Goal: Information Seeking & Learning: Check status

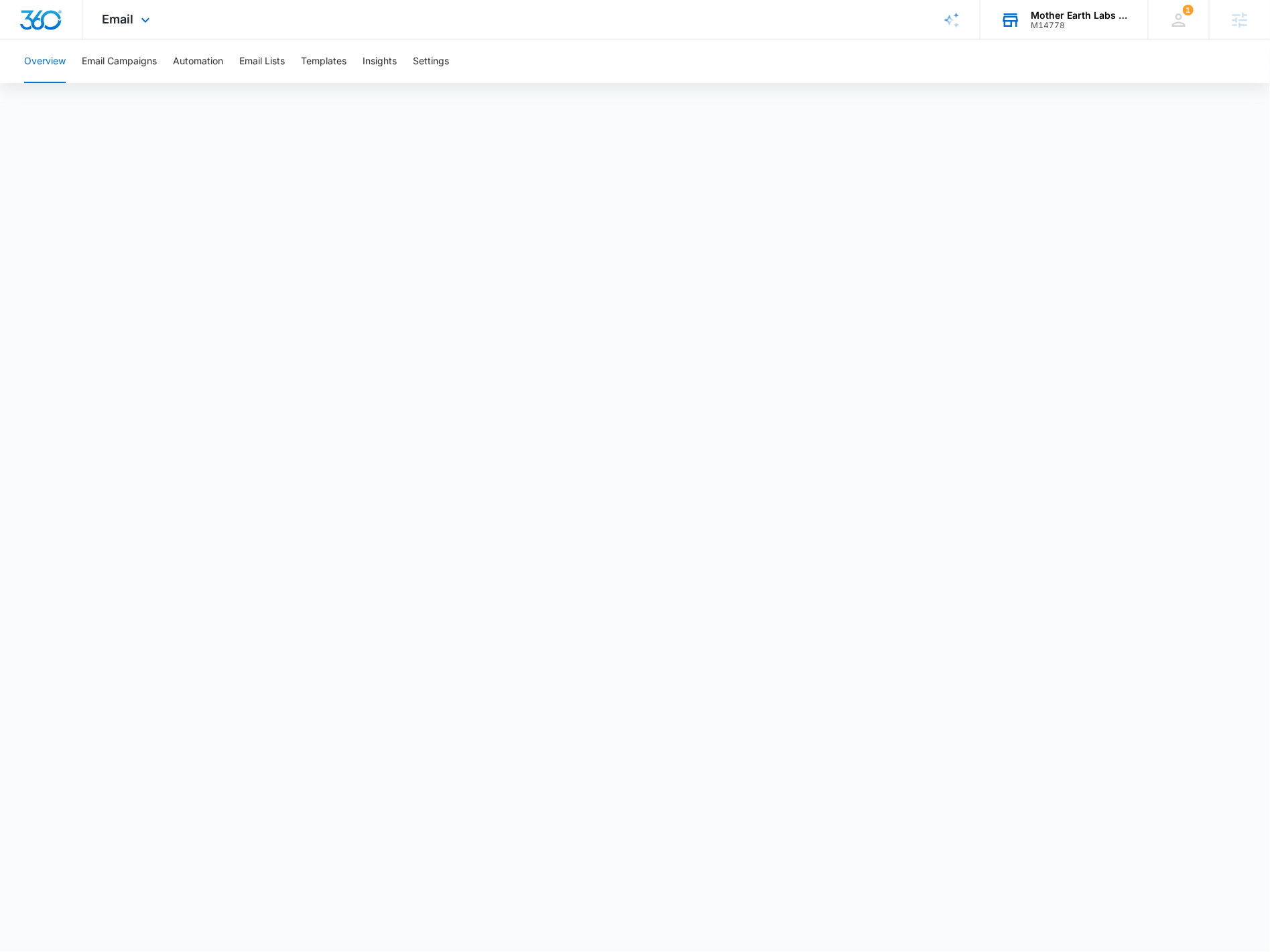
click at [1062, 24] on div "M14778" at bounding box center [1079, 25] width 98 height 9
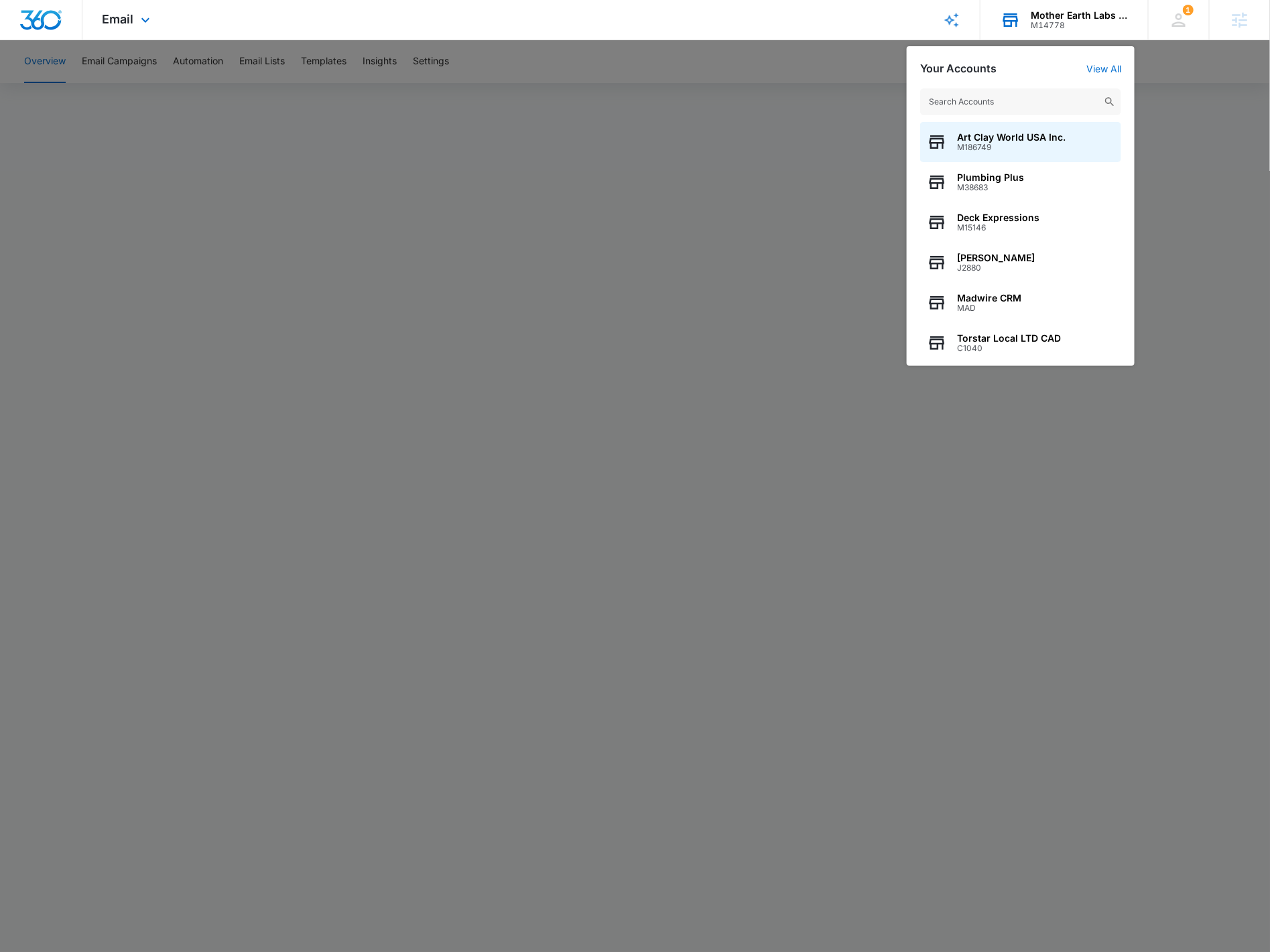
click at [1072, 96] on input "text" at bounding box center [1020, 102] width 201 height 27
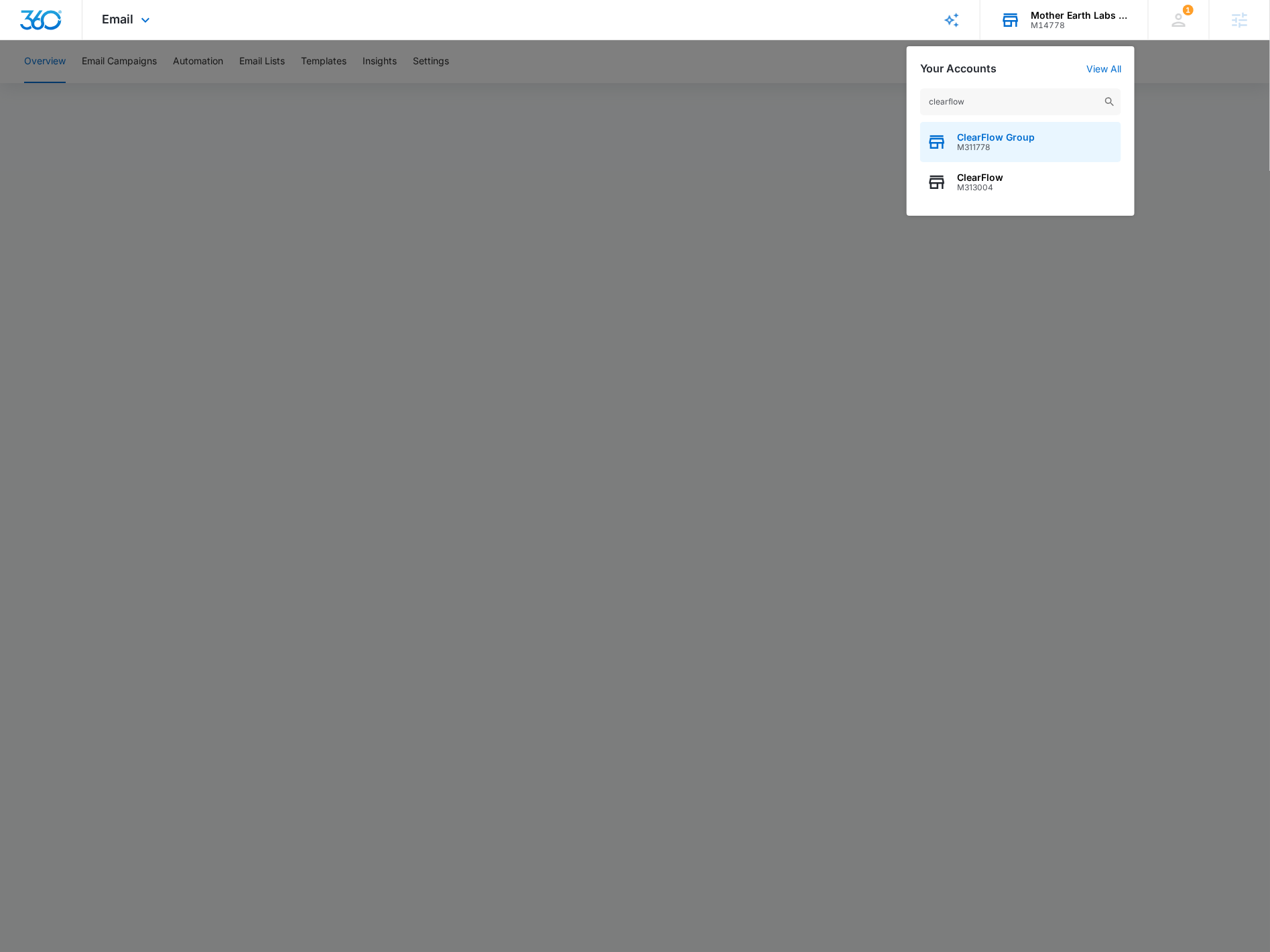
type input "clearflow"
click at [1030, 145] on span "M311778" at bounding box center [996, 147] width 78 height 9
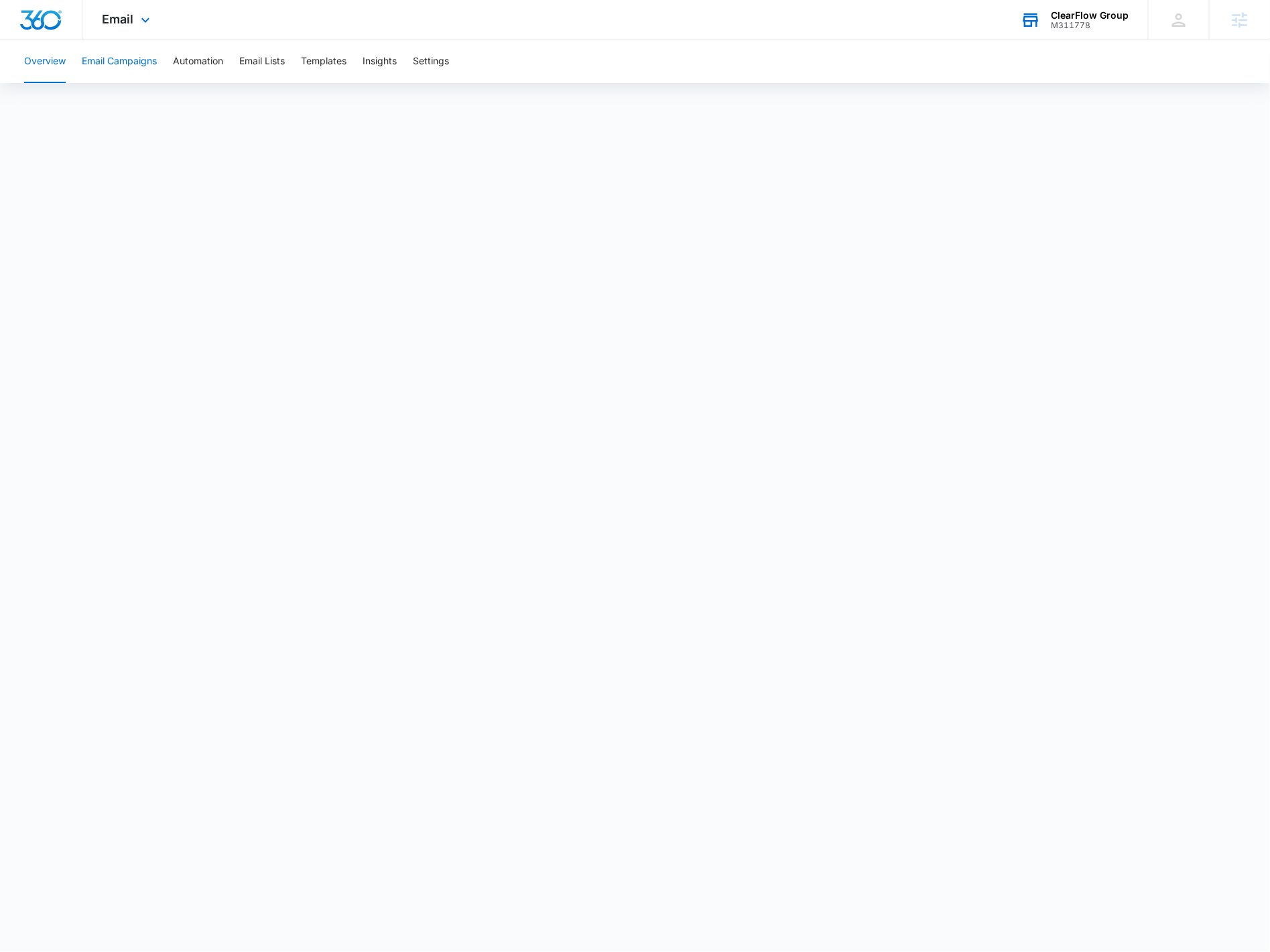
click at [148, 62] on button "Email Campaigns" at bounding box center [119, 61] width 75 height 43
click at [132, 23] on span "Email" at bounding box center [118, 18] width 32 height 14
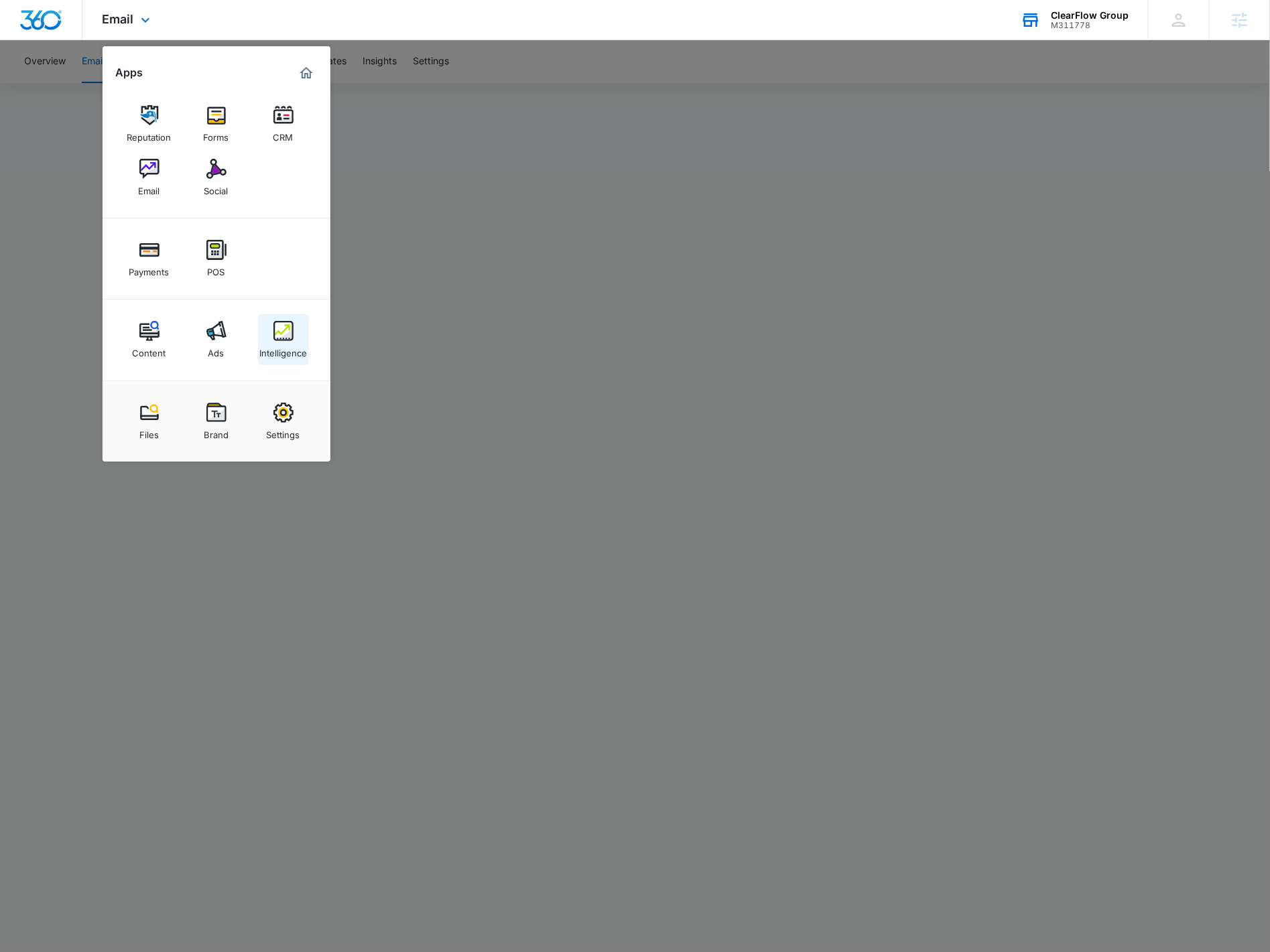
click at [299, 336] on link "Intelligence" at bounding box center [283, 339] width 51 height 51
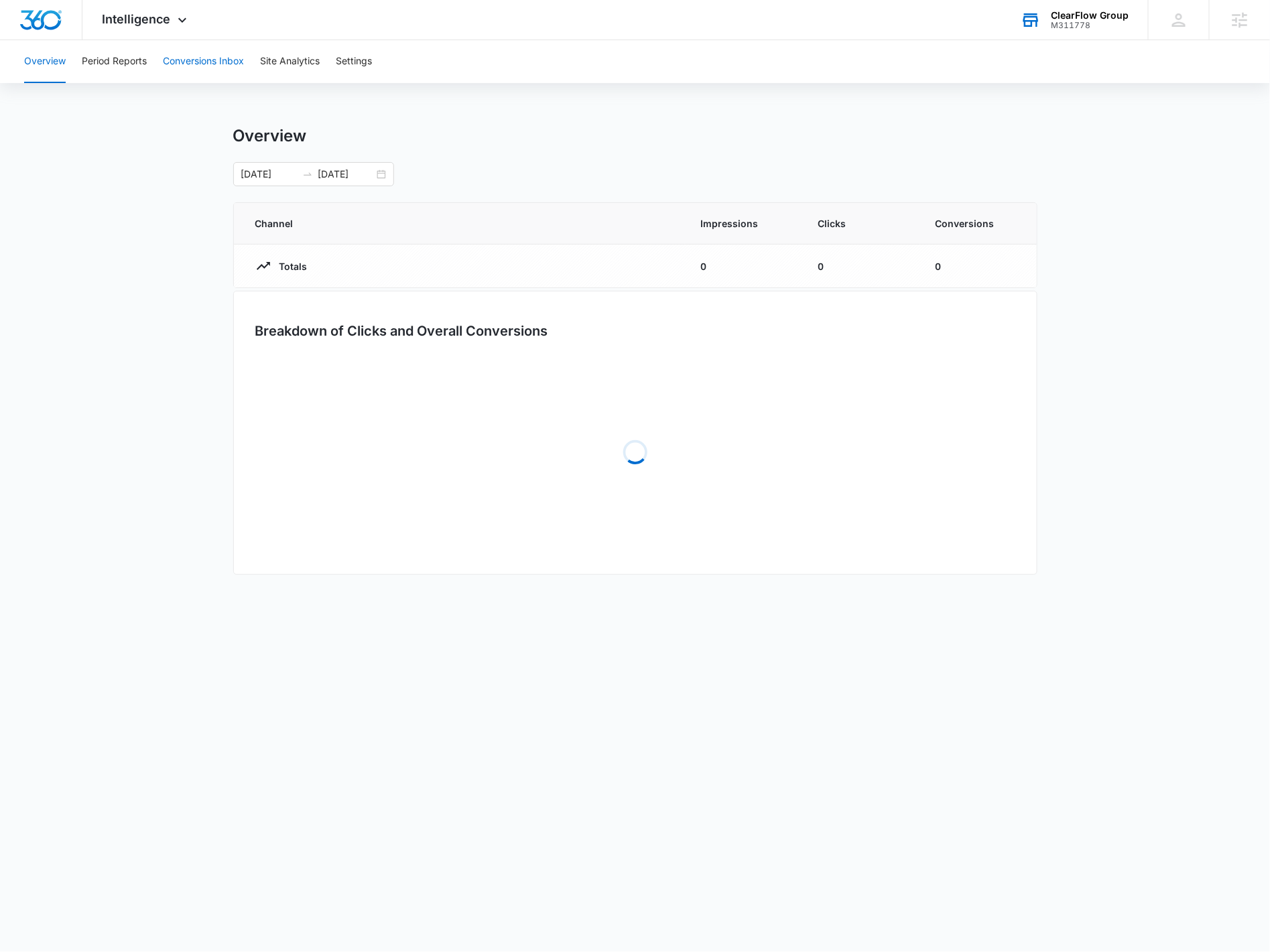
click at [213, 56] on button "Conversions Inbox" at bounding box center [203, 61] width 81 height 43
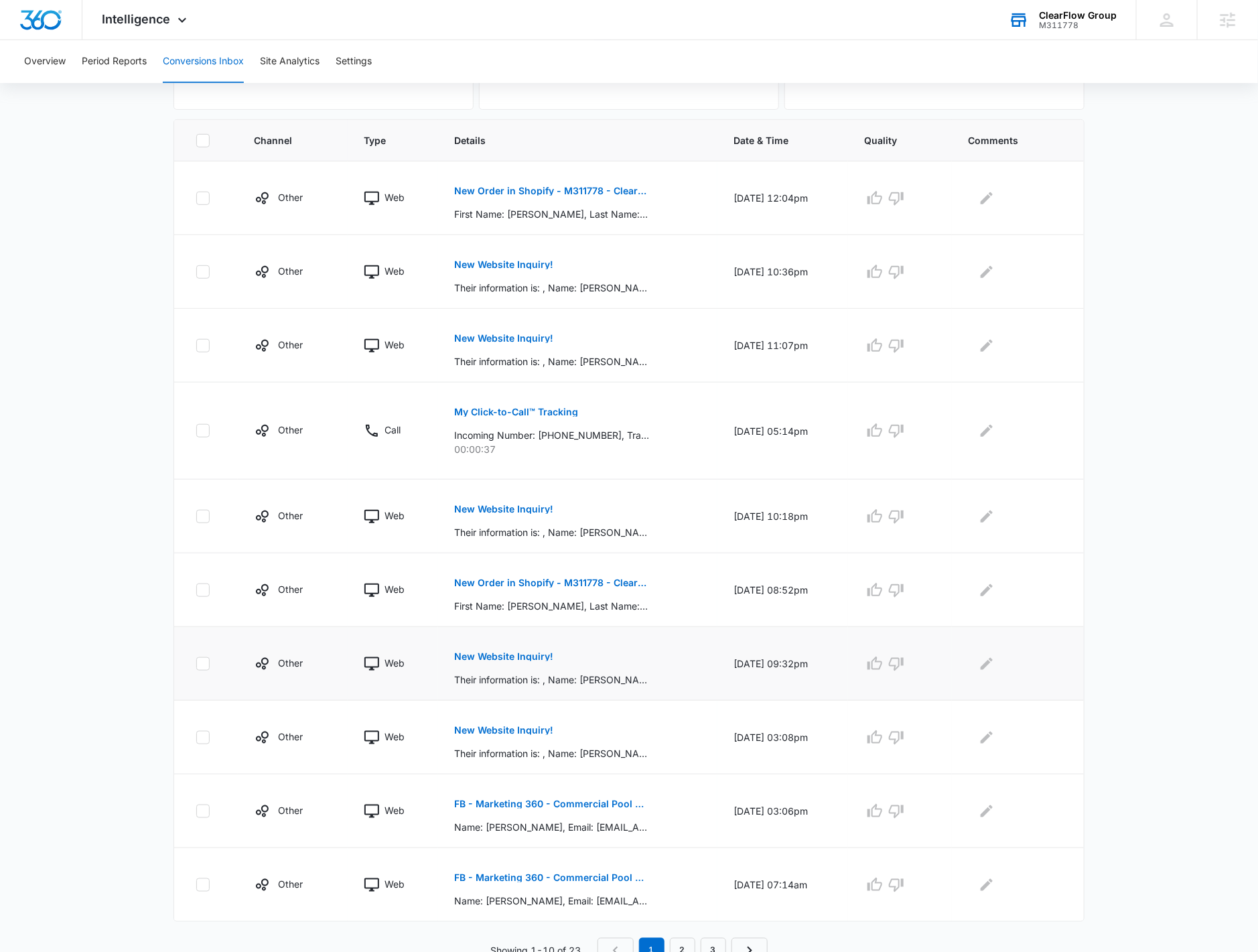
scroll to position [268, 0]
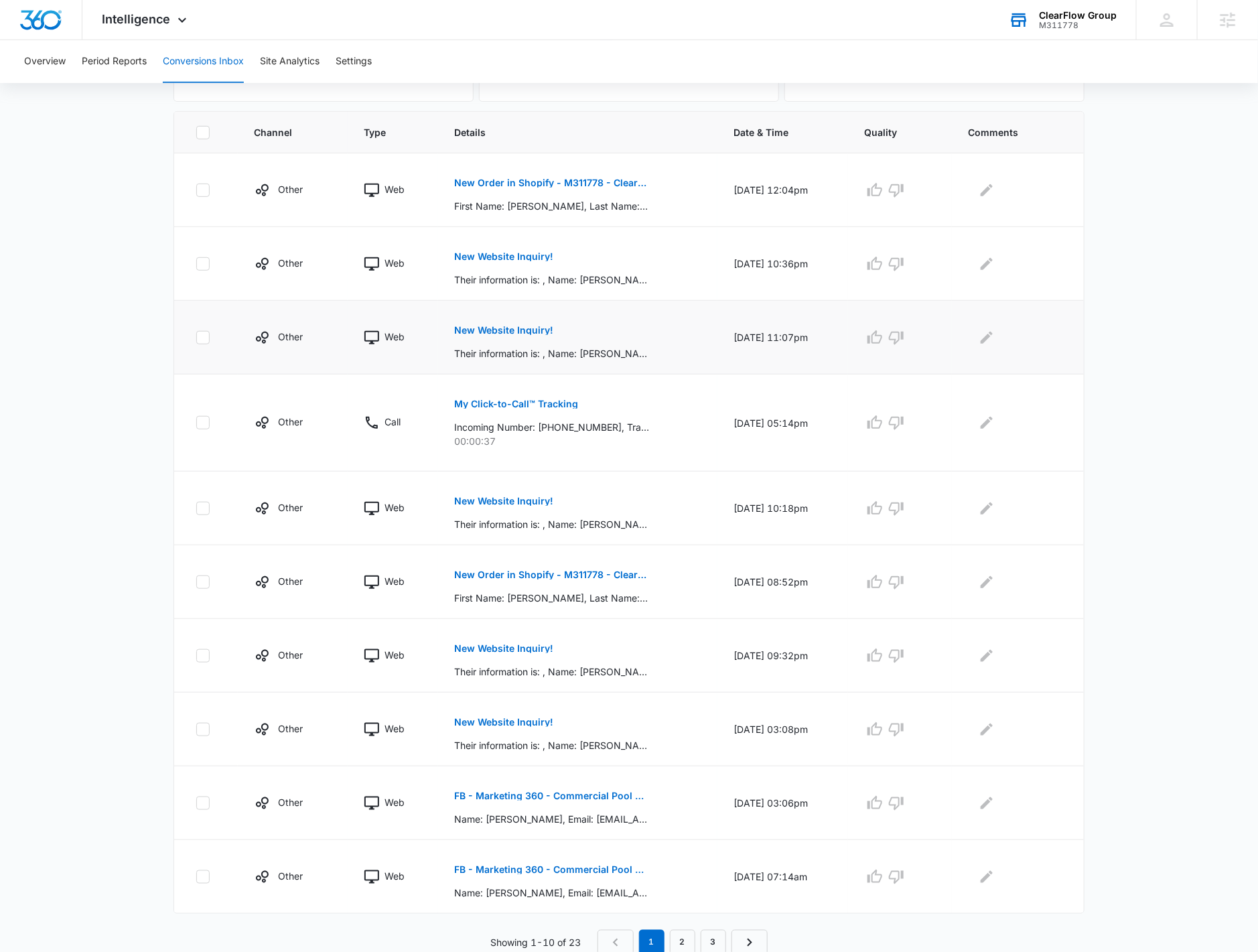
click at [520, 331] on p "New Website Inquiry!" at bounding box center [504, 330] width 99 height 9
click at [514, 258] on p "New Website Inquiry!" at bounding box center [504, 256] width 99 height 9
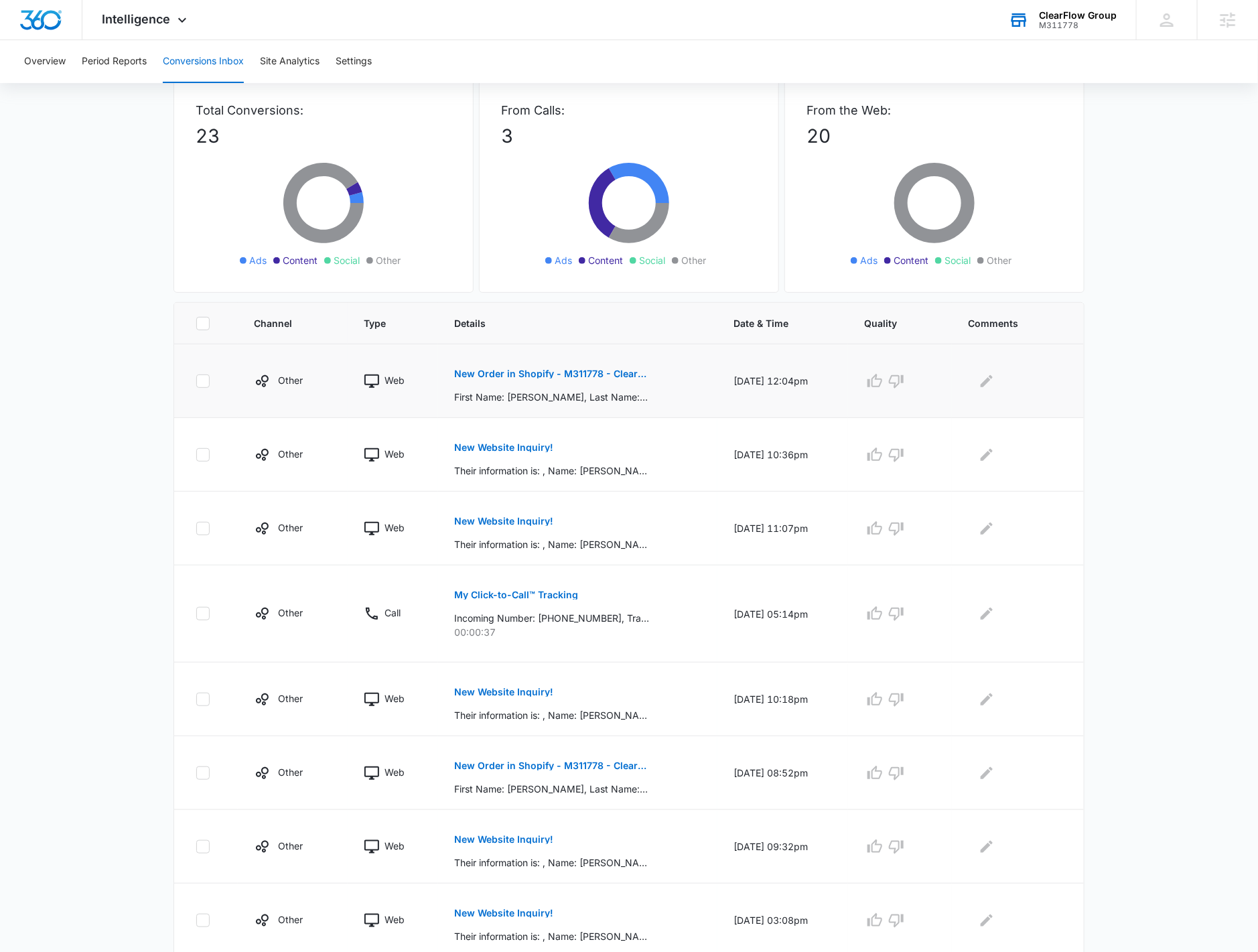
scroll to position [0, 0]
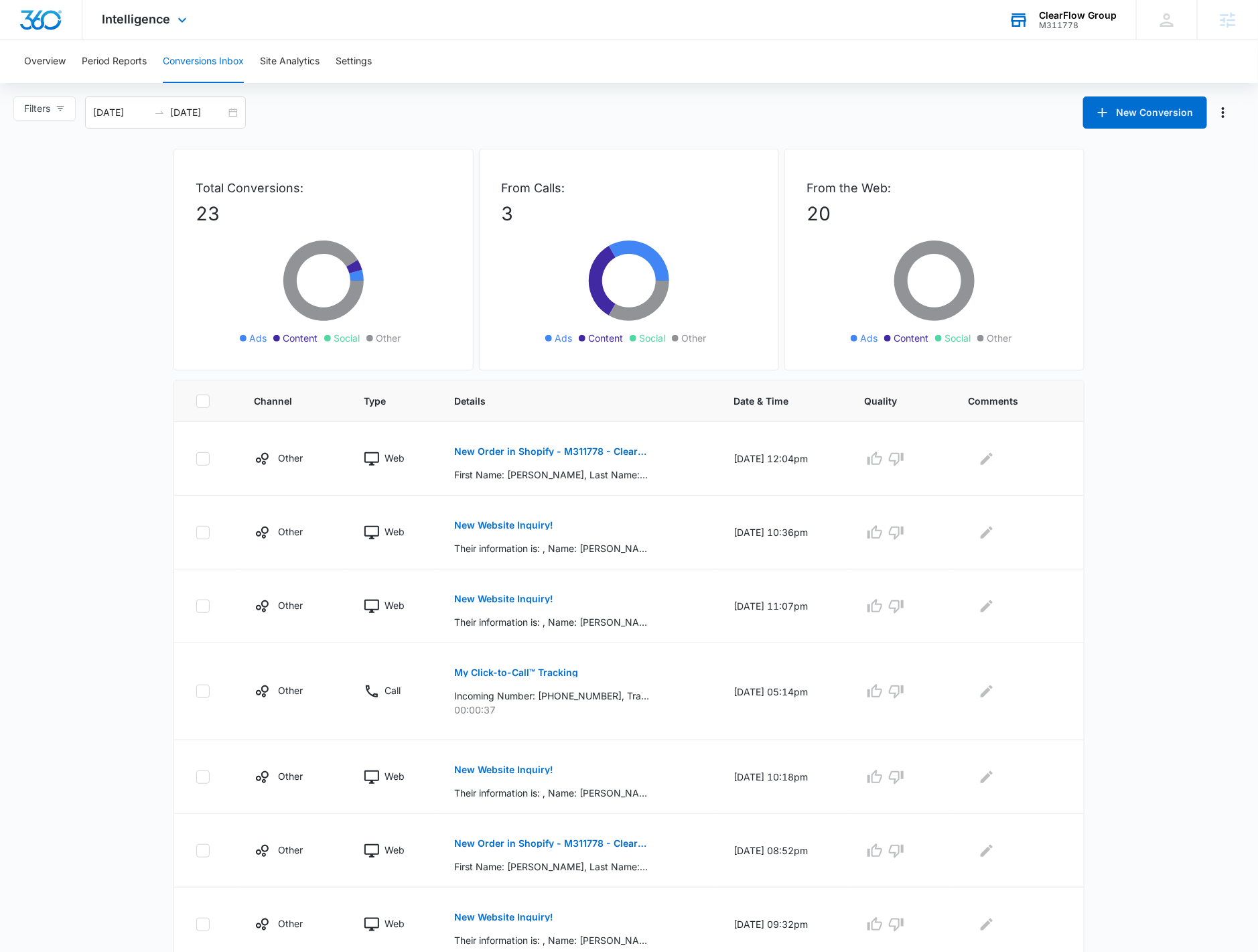
click at [153, 25] on span "Intelligence" at bounding box center [137, 18] width 68 height 14
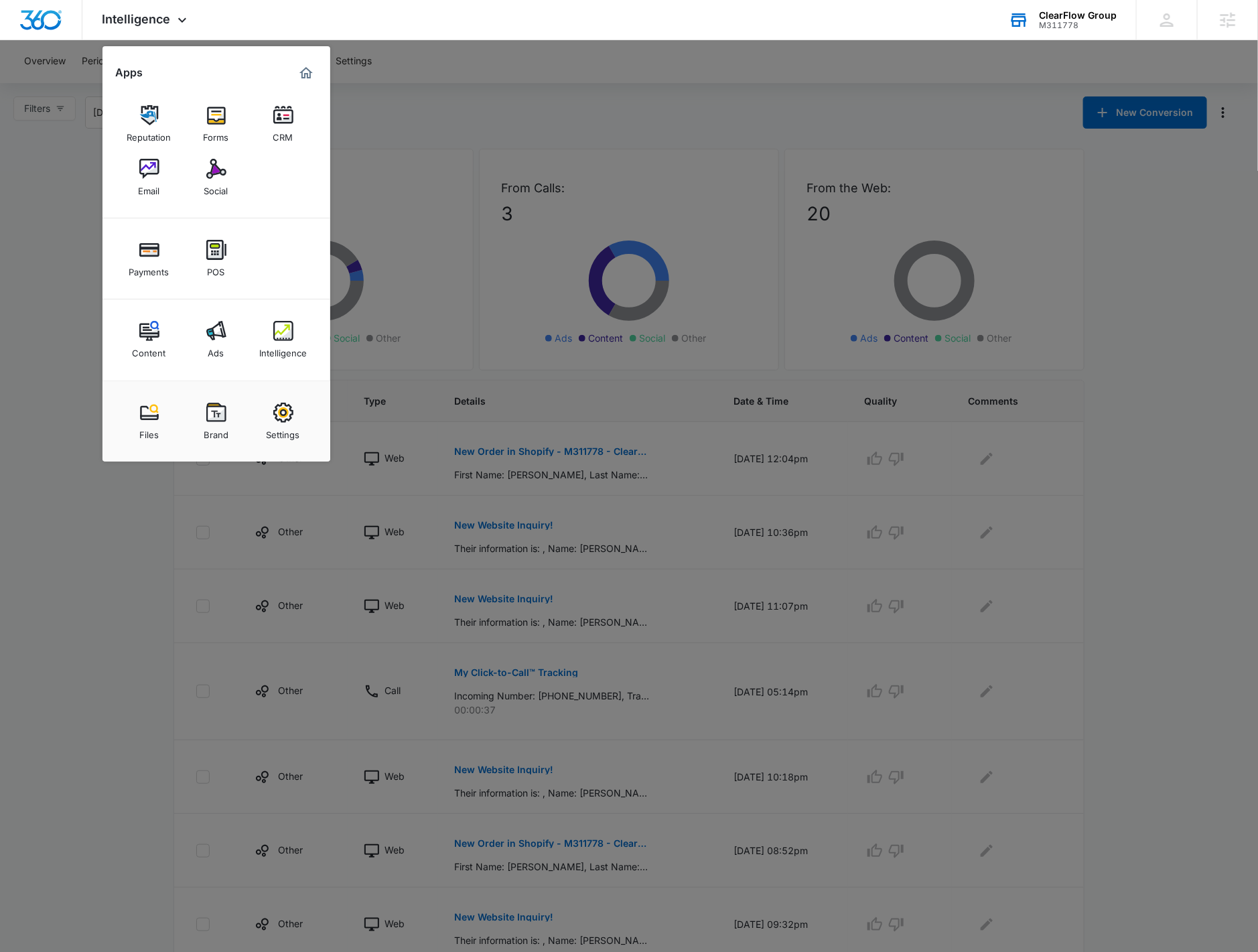
click at [169, 336] on link "Content" at bounding box center [149, 339] width 51 height 51
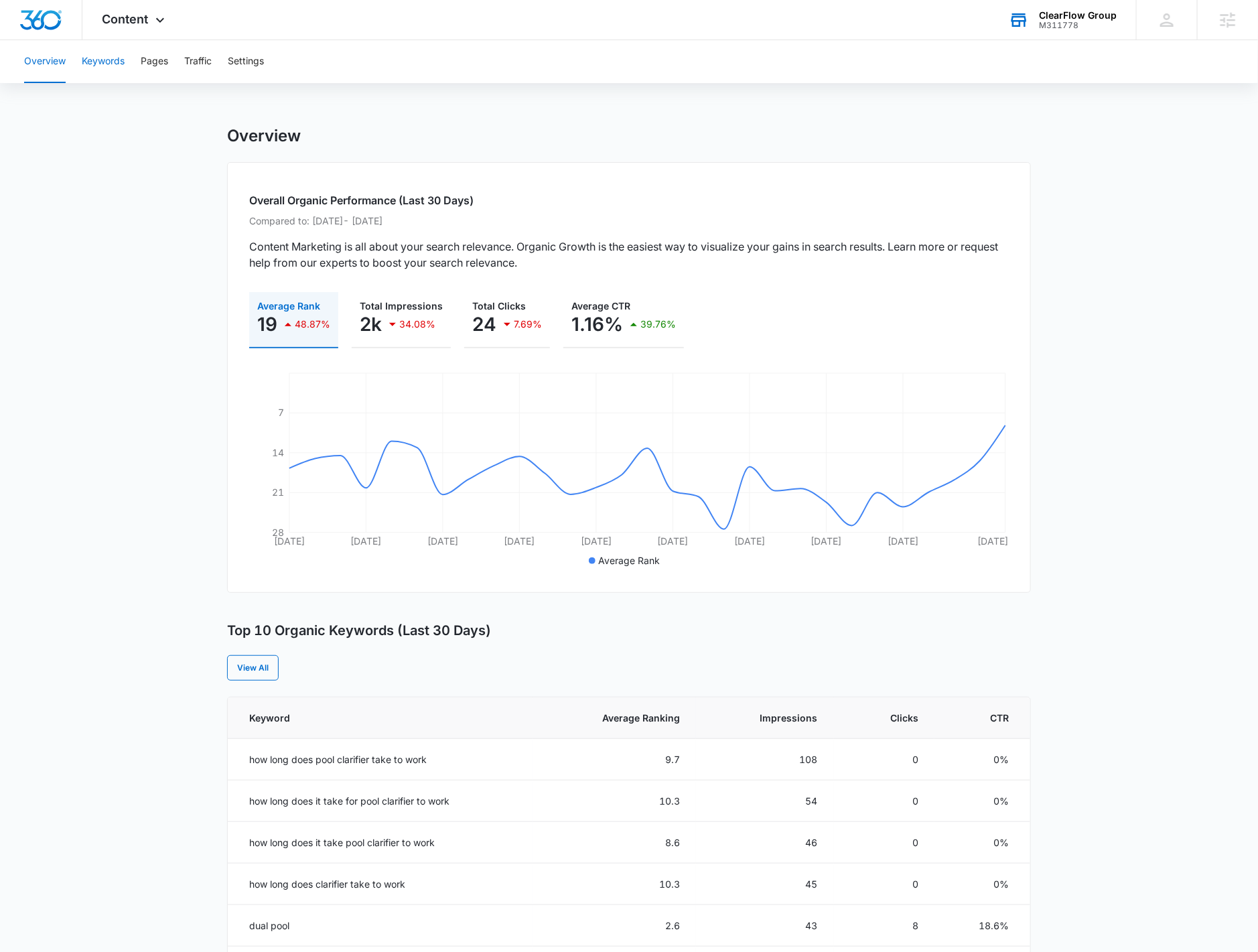
click at [113, 70] on button "Keywords" at bounding box center [103, 61] width 43 height 43
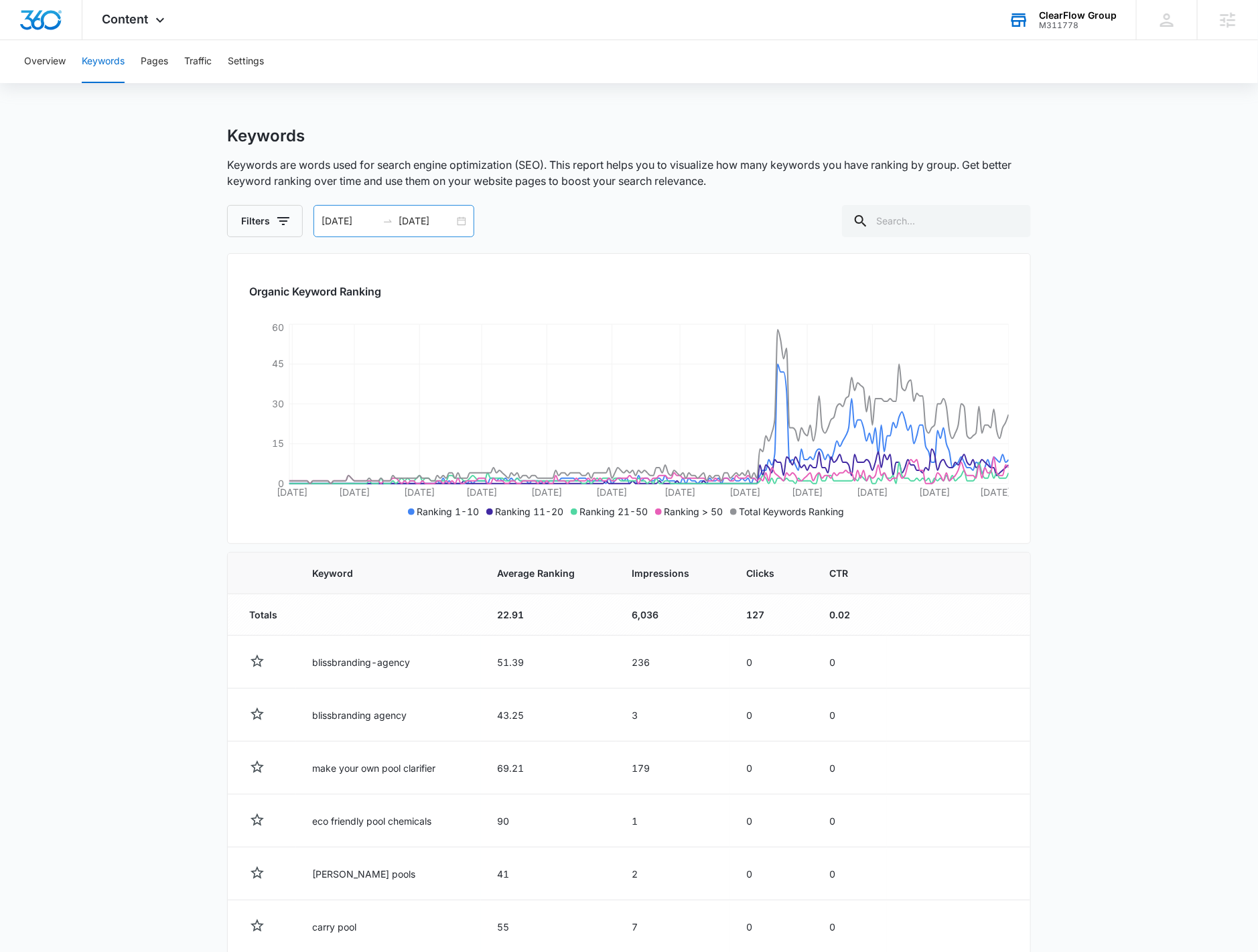
click at [468, 226] on div "01/01/2025 09/01/2025" at bounding box center [393, 221] width 161 height 33
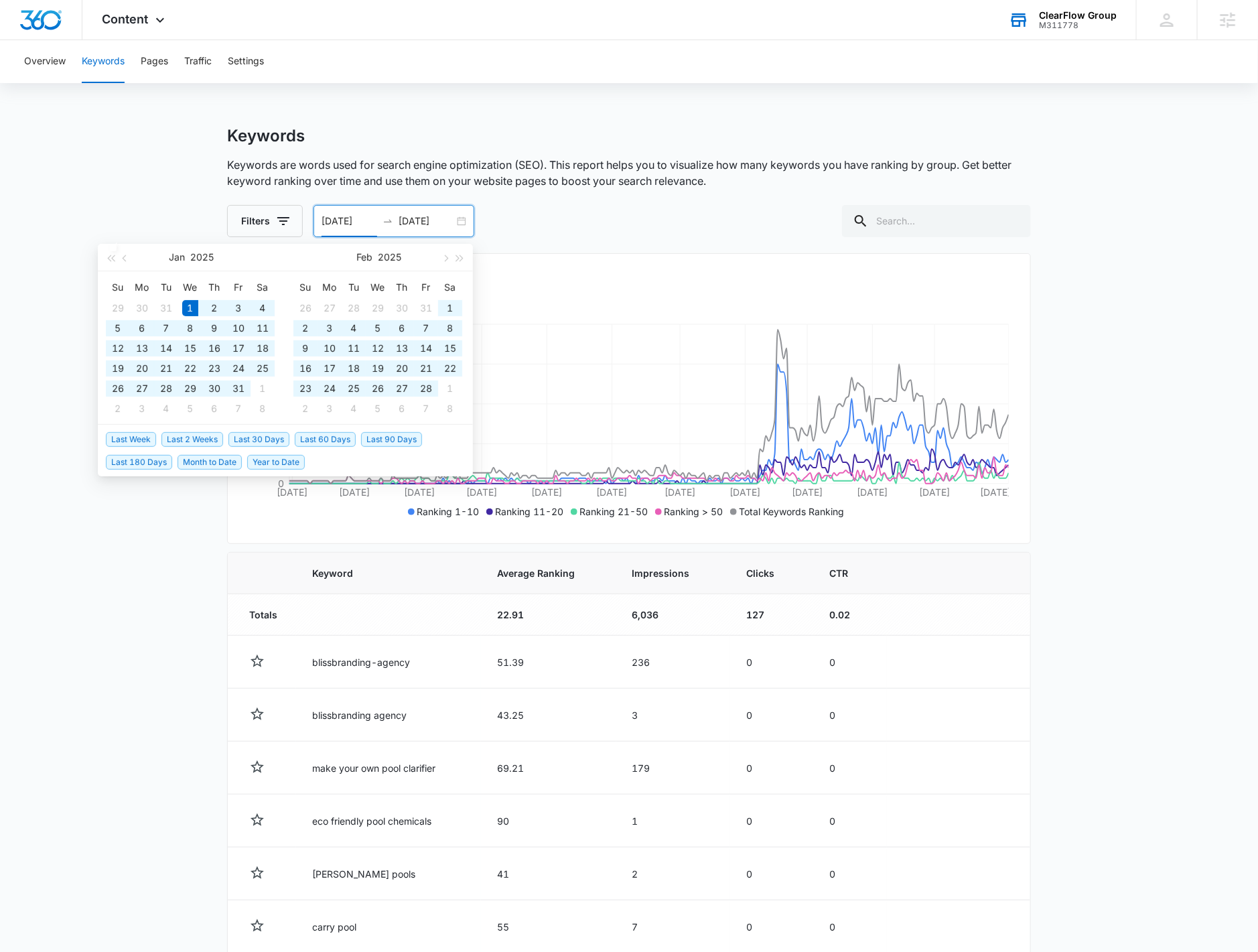
type input "01/01/2025"
click at [275, 463] on span "Year to Date" at bounding box center [276, 463] width 58 height 15
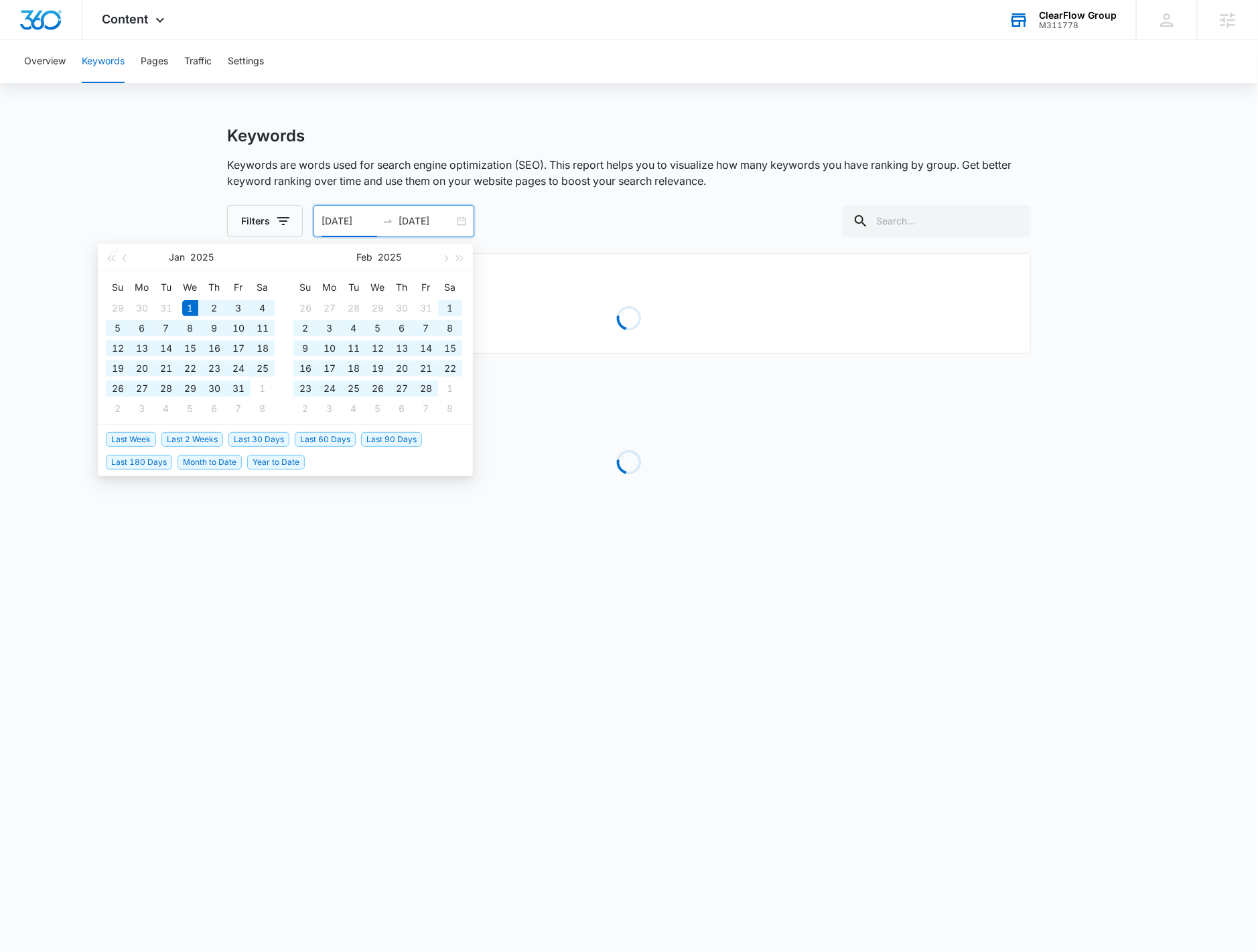
type input "09/13/2025"
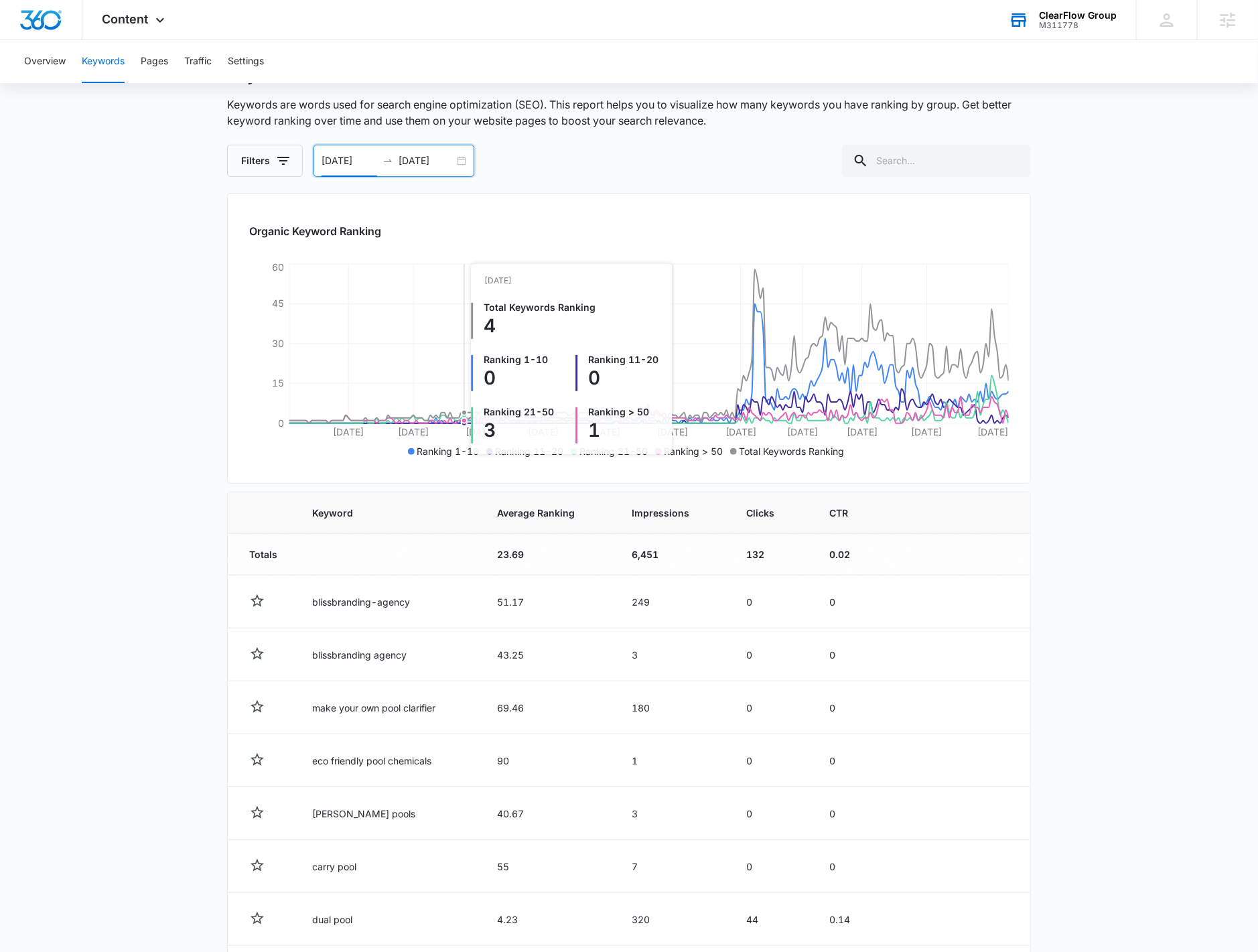
scroll to position [74, 0]
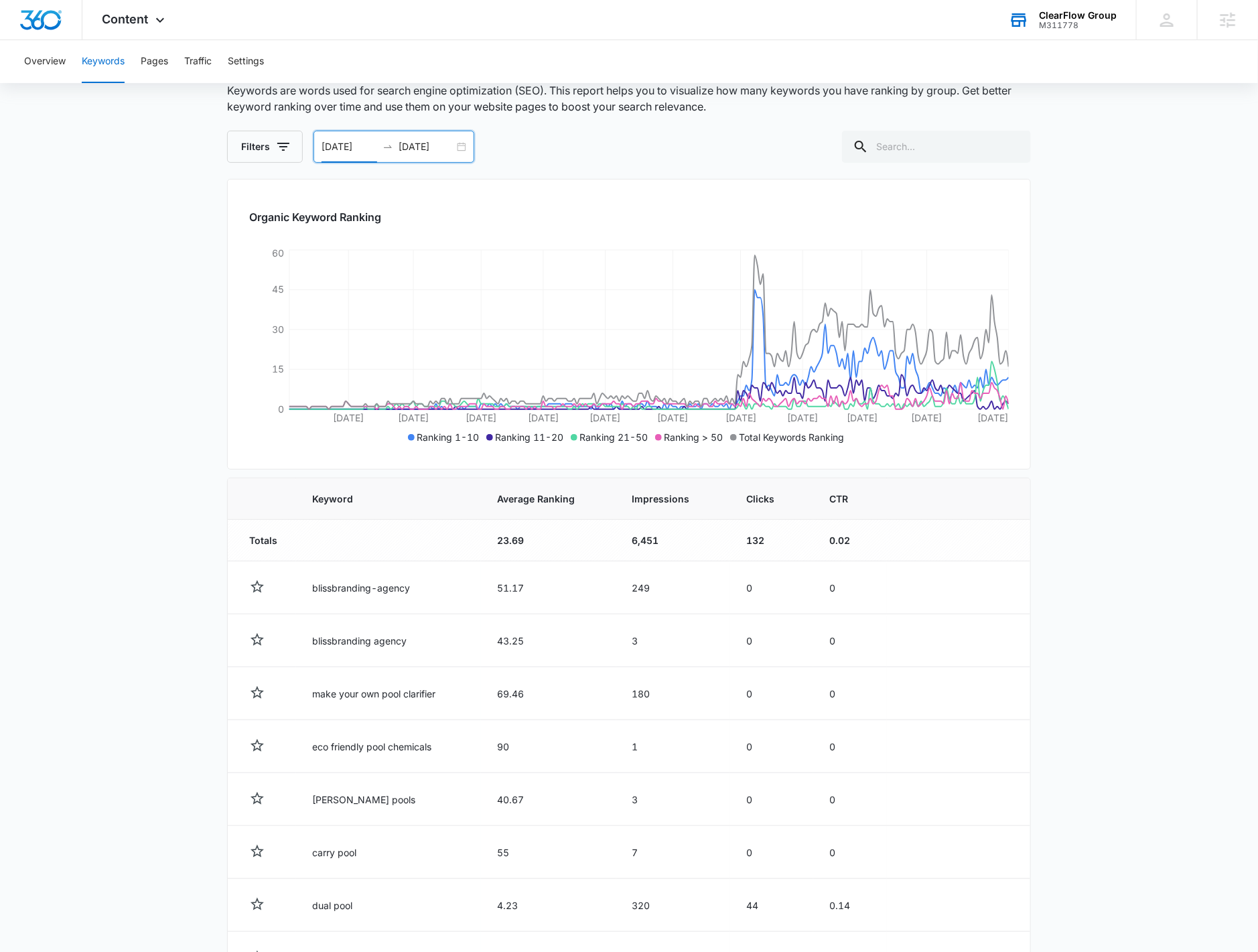
click at [462, 152] on div "01/01/2025 09/13/2025" at bounding box center [393, 147] width 161 height 33
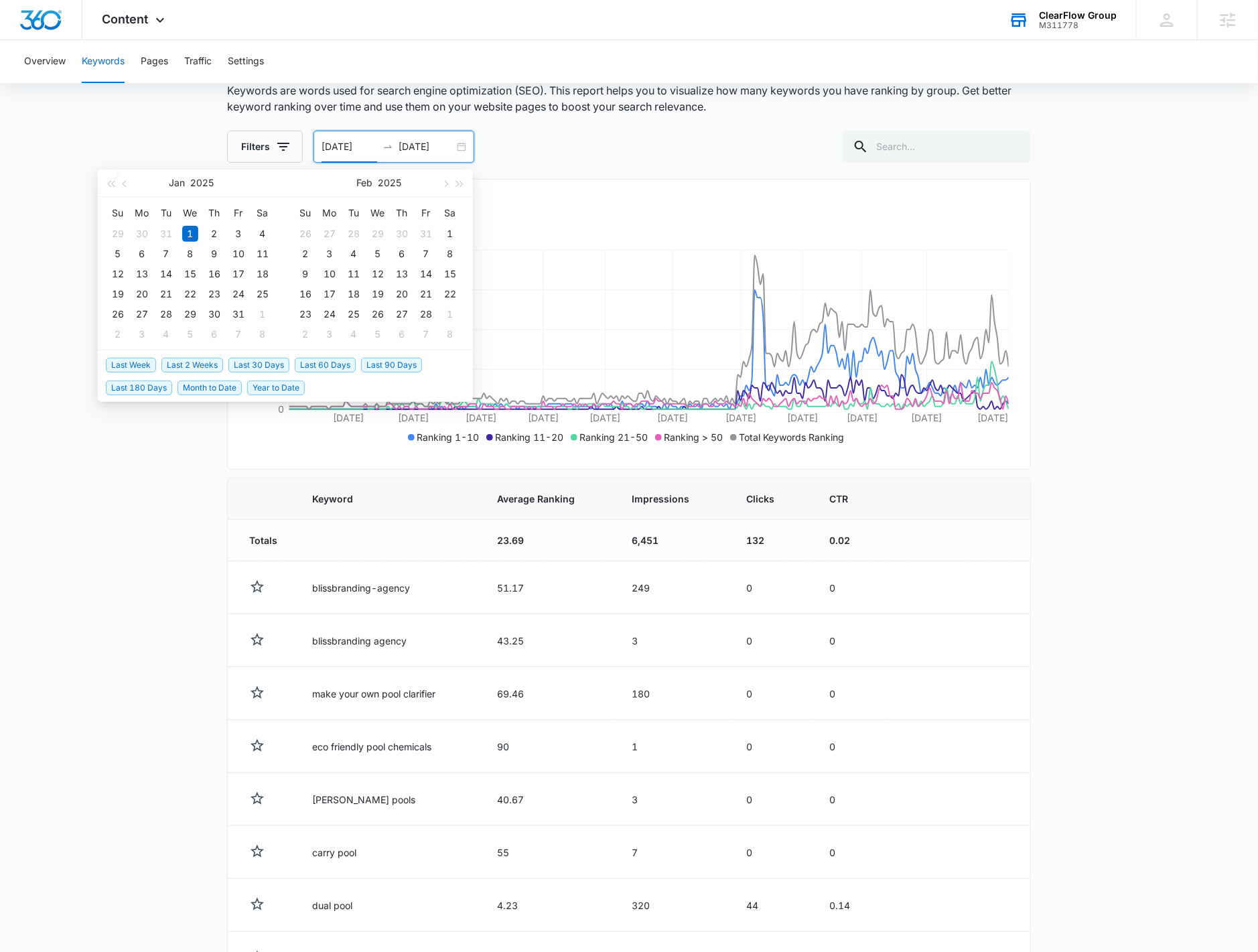
click at [266, 370] on span "Last 30 Days" at bounding box center [258, 365] width 61 height 15
type input "08/14/2025"
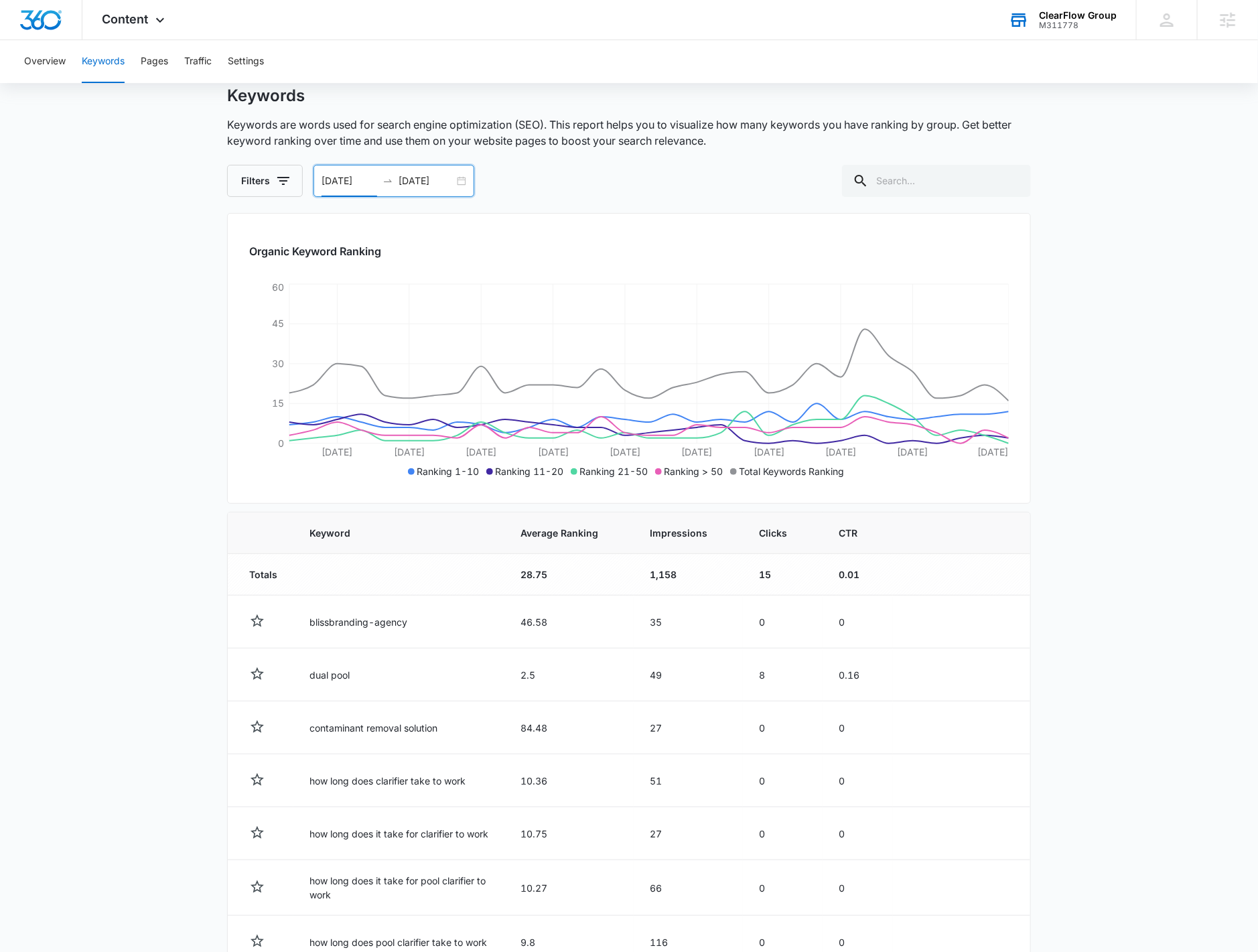
scroll to position [286, 0]
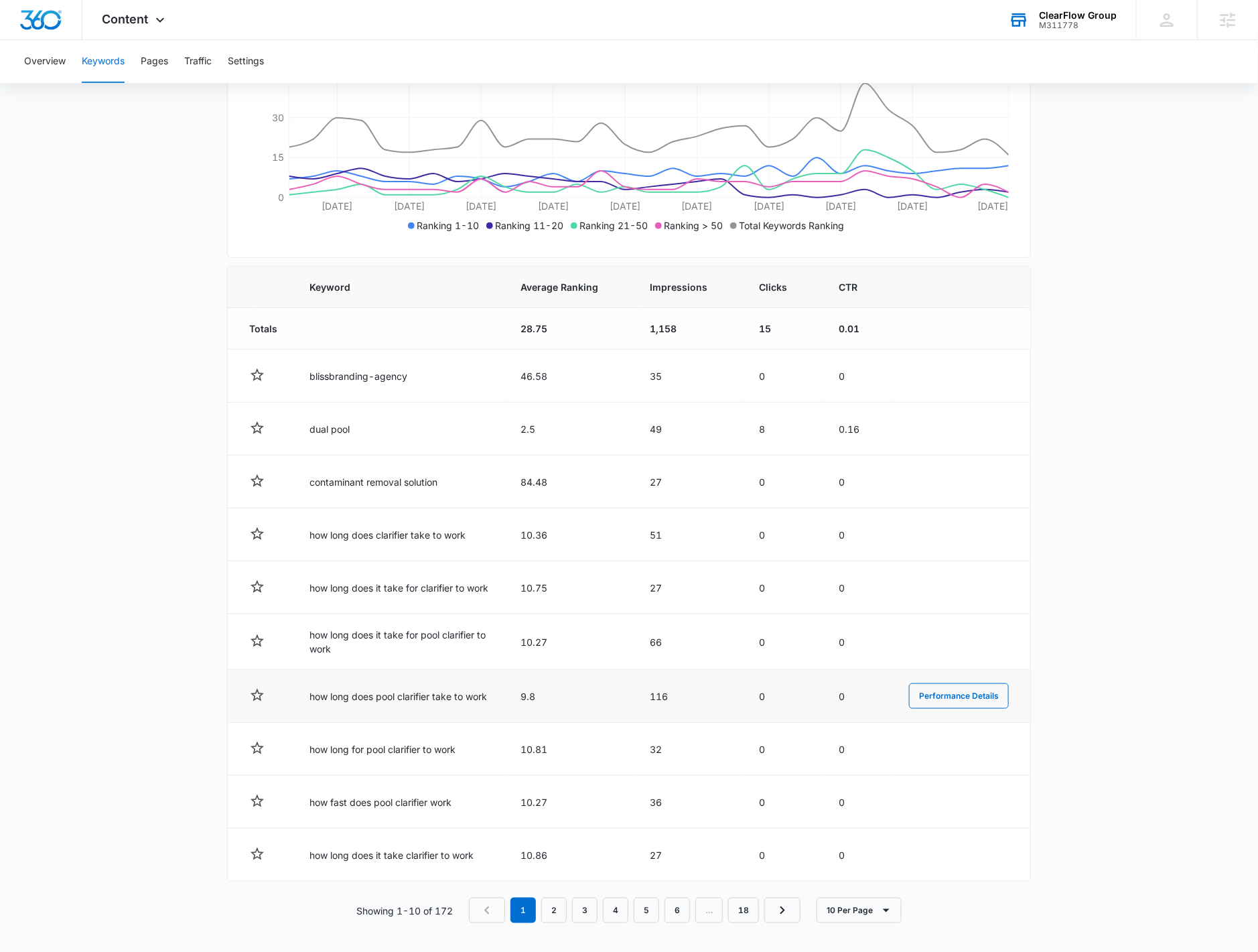
click at [418, 695] on td "how long does pool clarifier take to work" at bounding box center [398, 696] width 211 height 53
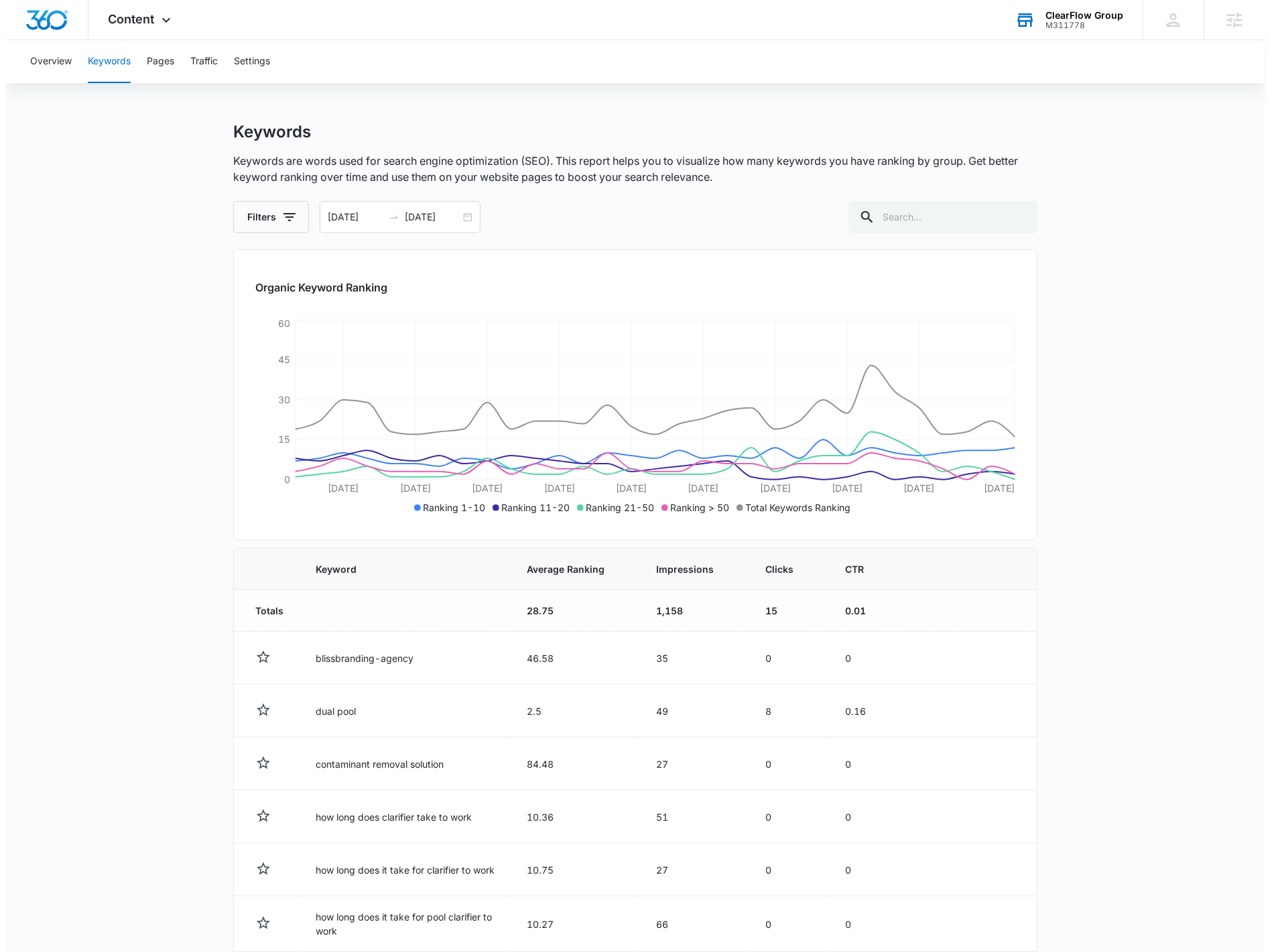
scroll to position [0, 0]
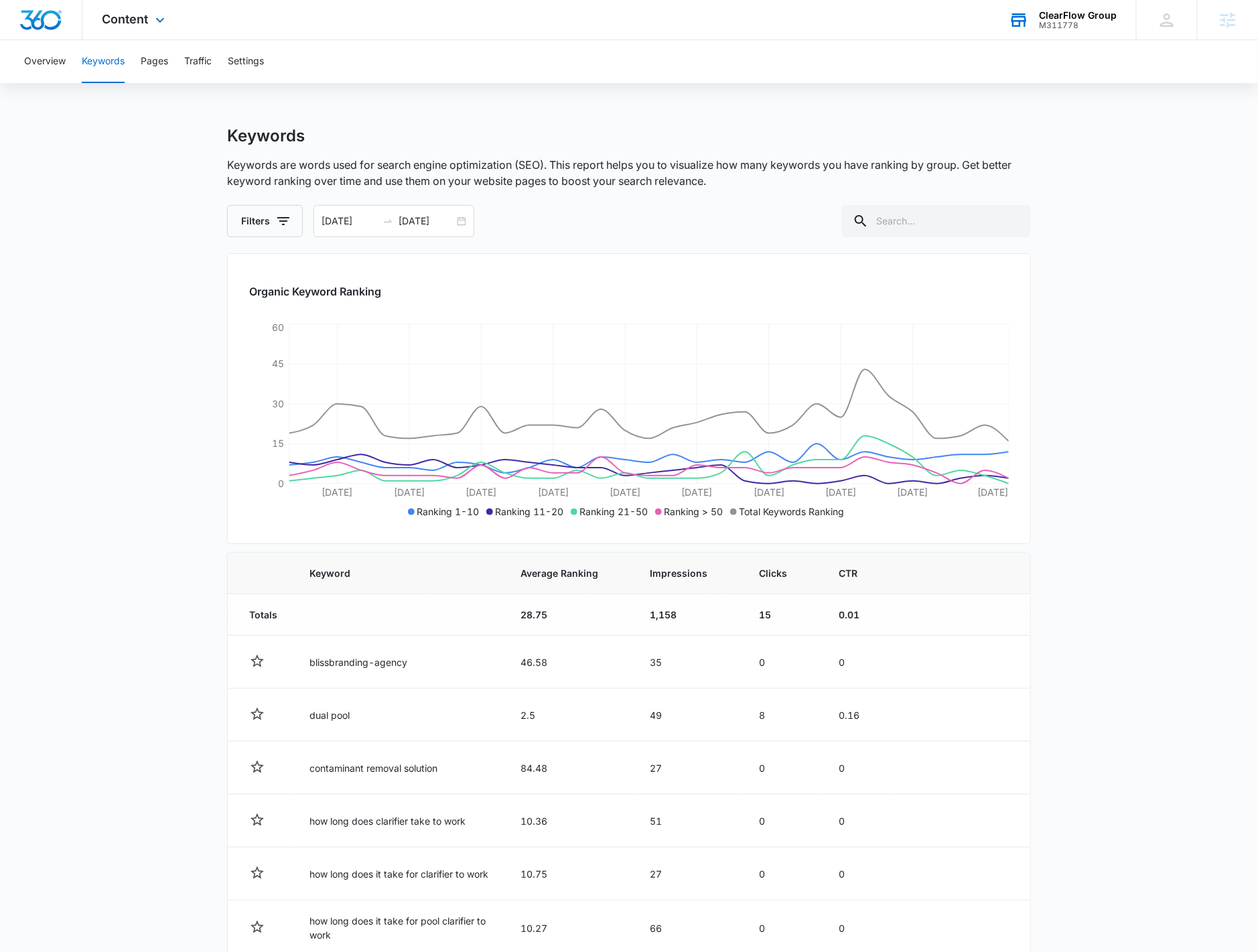
click at [169, 29] on div "Content Apps Reputation Forms CRM Email Social Payments POS Content Ads Intelli…" at bounding box center [135, 19] width 106 height 39
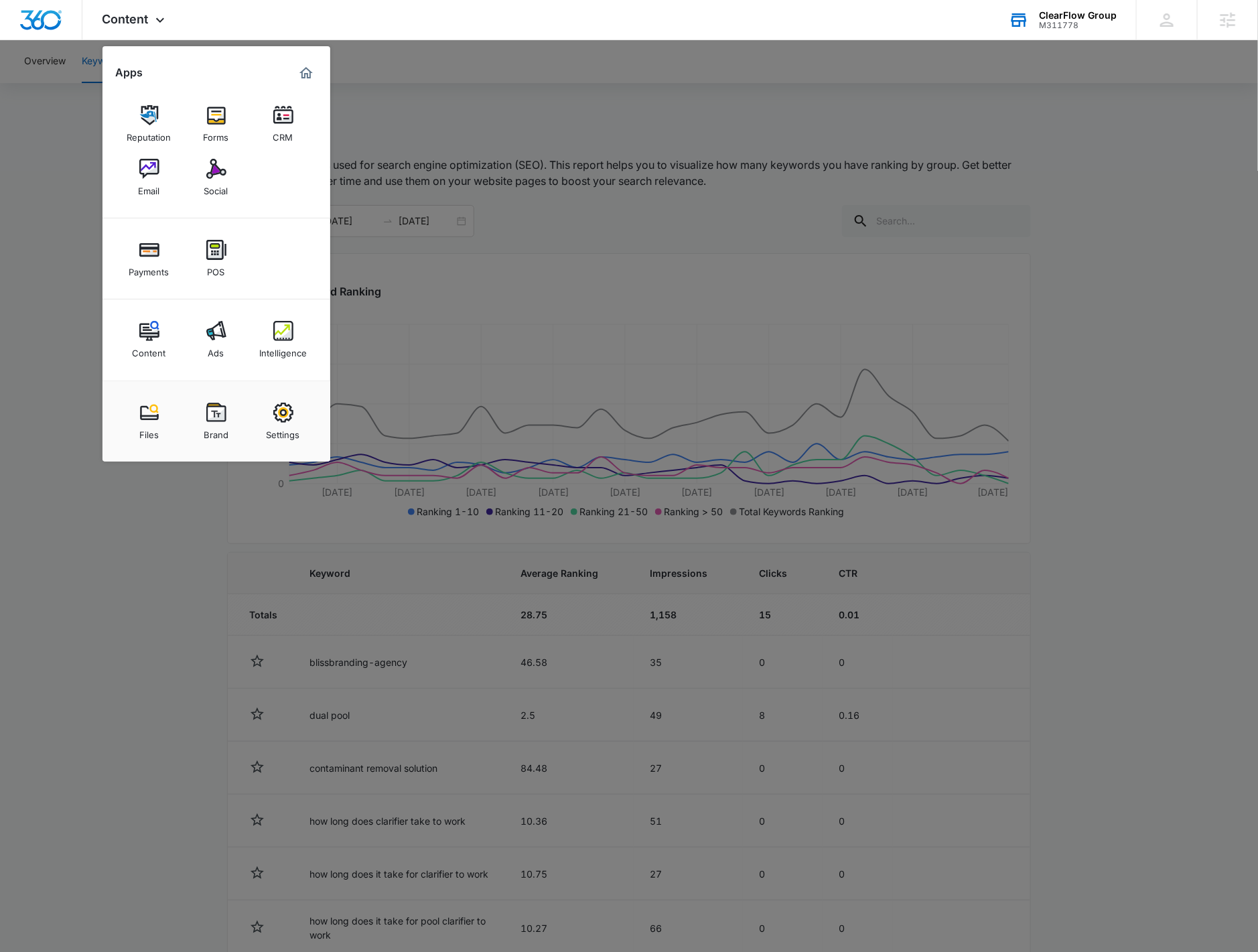
click at [266, 339] on link "Intelligence" at bounding box center [283, 339] width 51 height 51
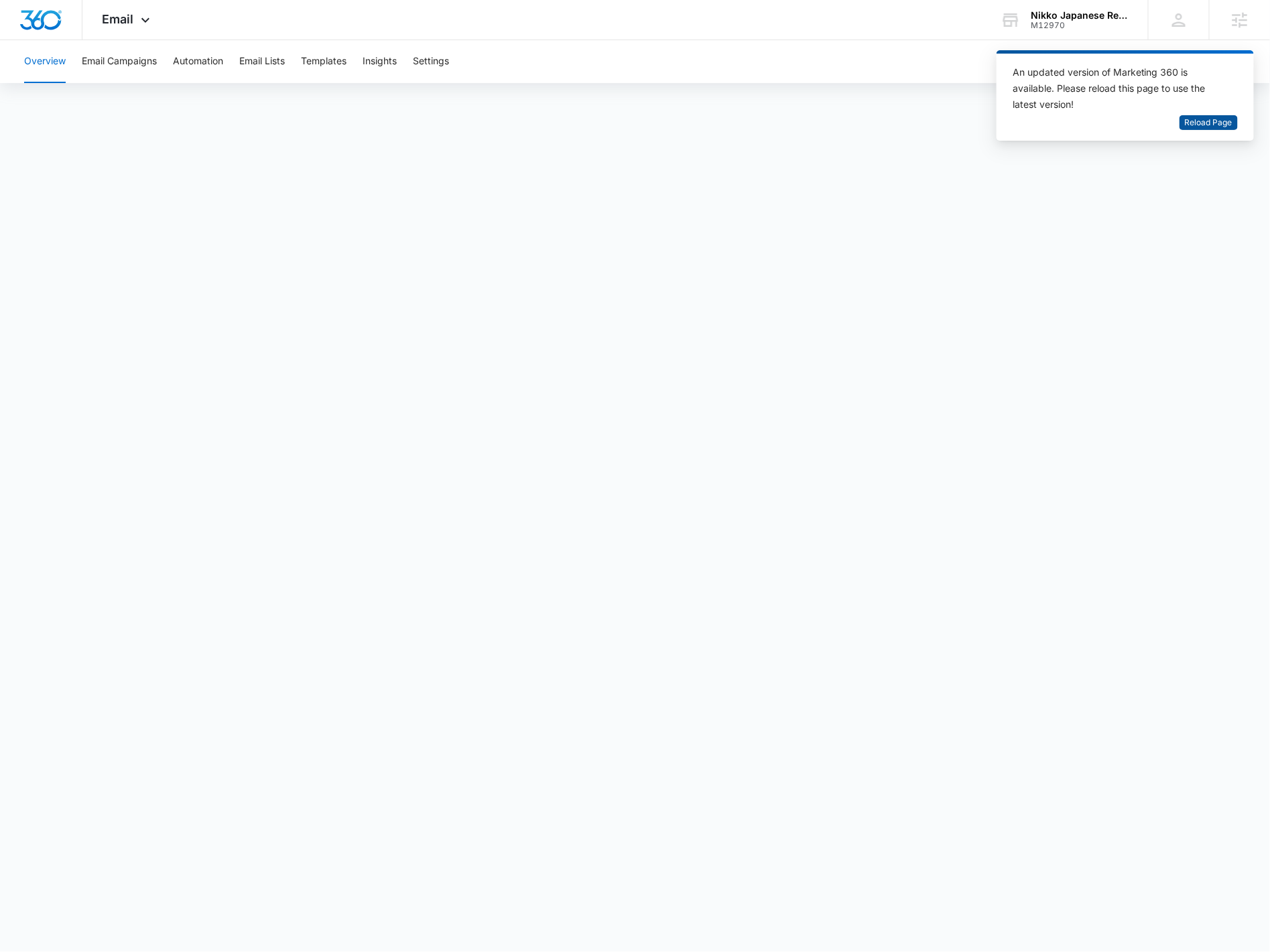
click at [1202, 123] on span "Reload Page" at bounding box center [1208, 123] width 48 height 13
